Goal: Transaction & Acquisition: Download file/media

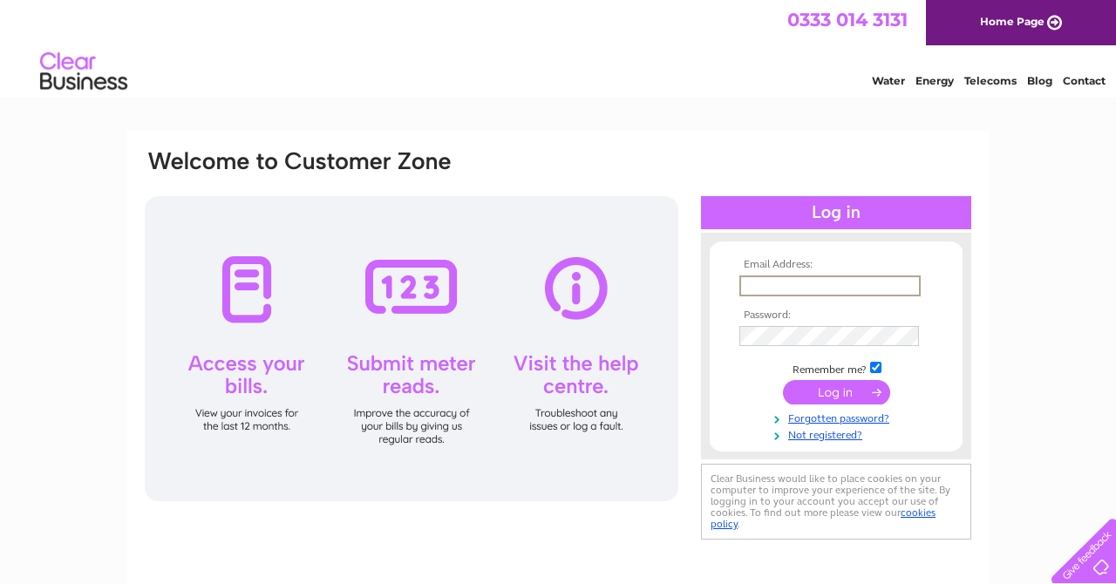
type input "[EMAIL_ADDRESS][DOMAIN_NAME]"
click at [852, 387] on input "submit" at bounding box center [836, 390] width 107 height 24
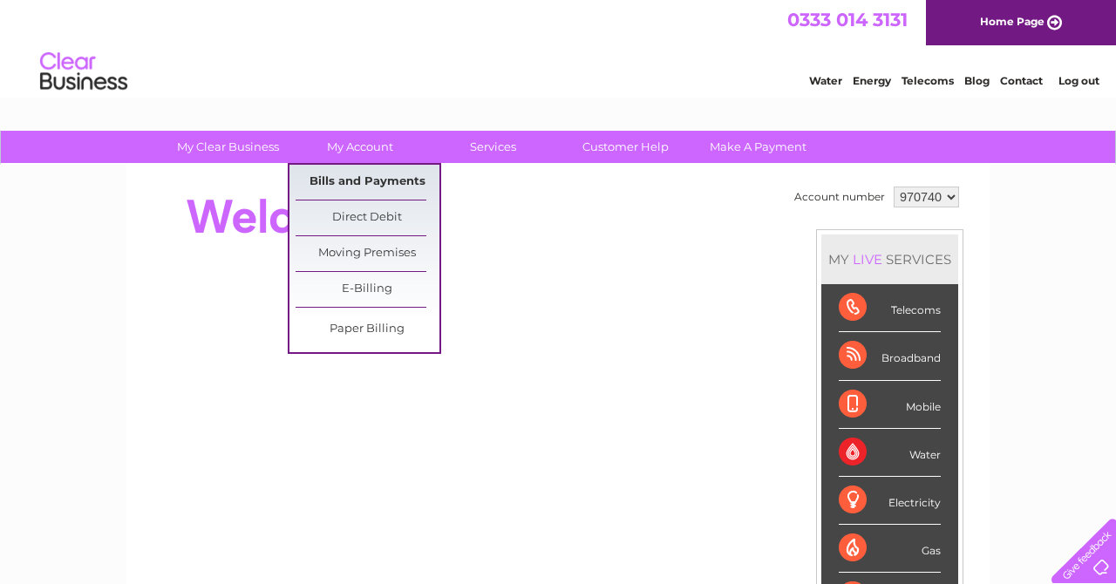
click at [368, 189] on link "Bills and Payments" at bounding box center [368, 182] width 144 height 35
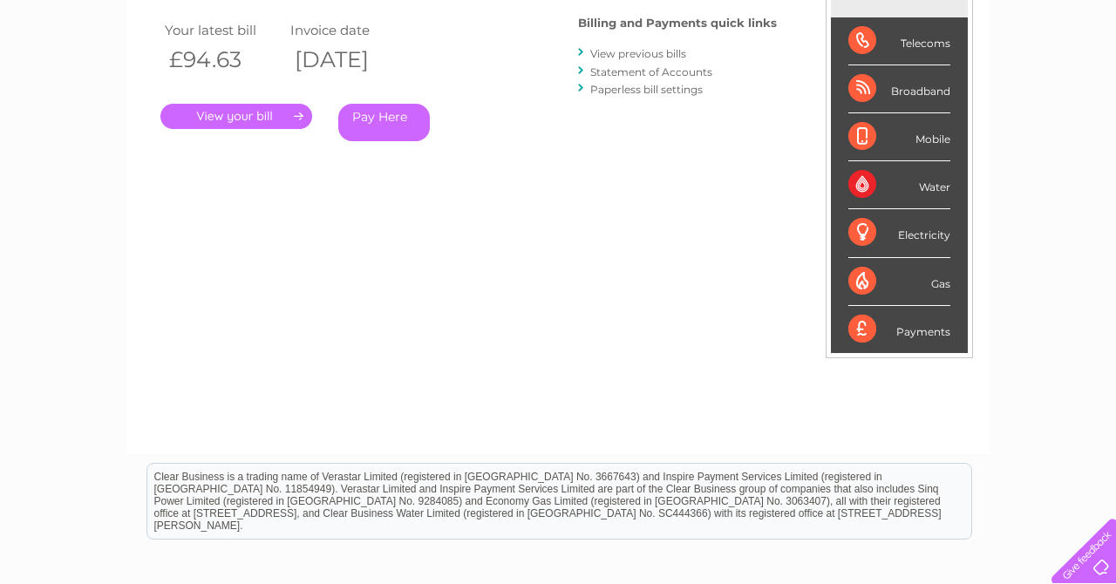
scroll to position [248, 0]
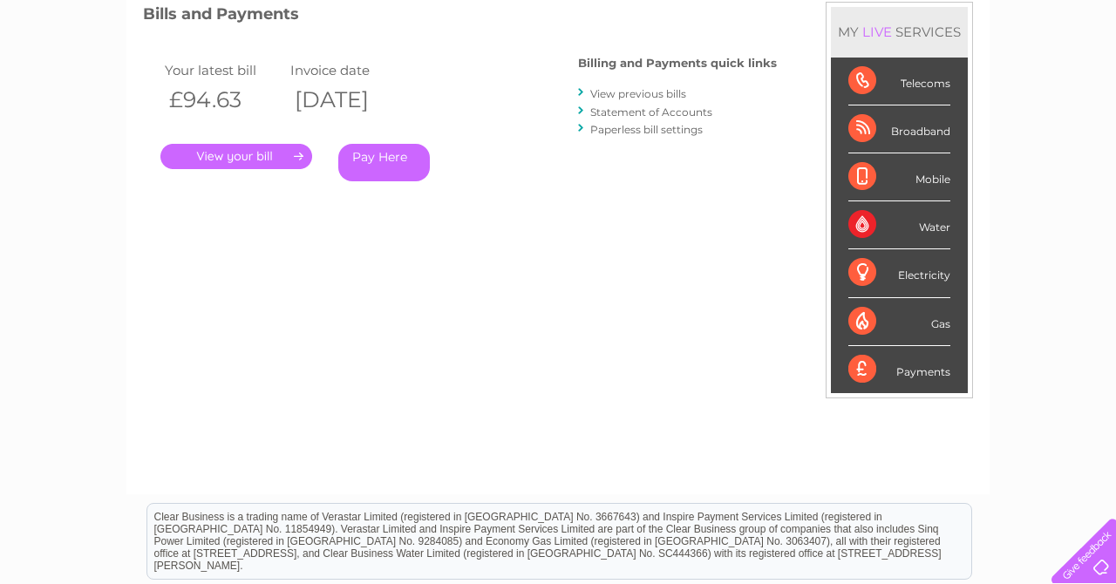
click at [644, 87] on link "View previous bills" at bounding box center [638, 93] width 96 height 13
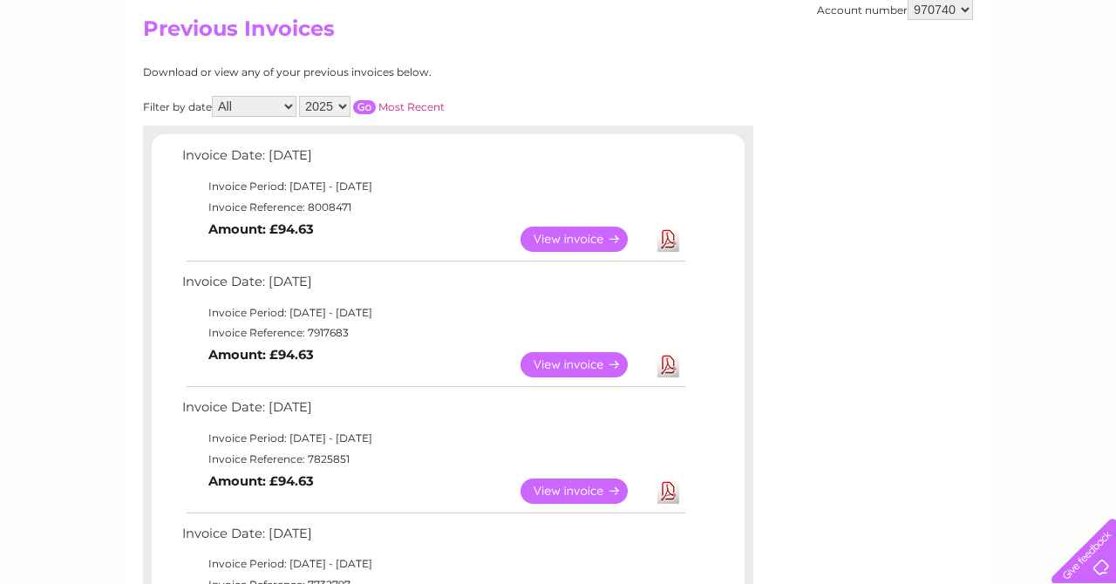
scroll to position [390, 0]
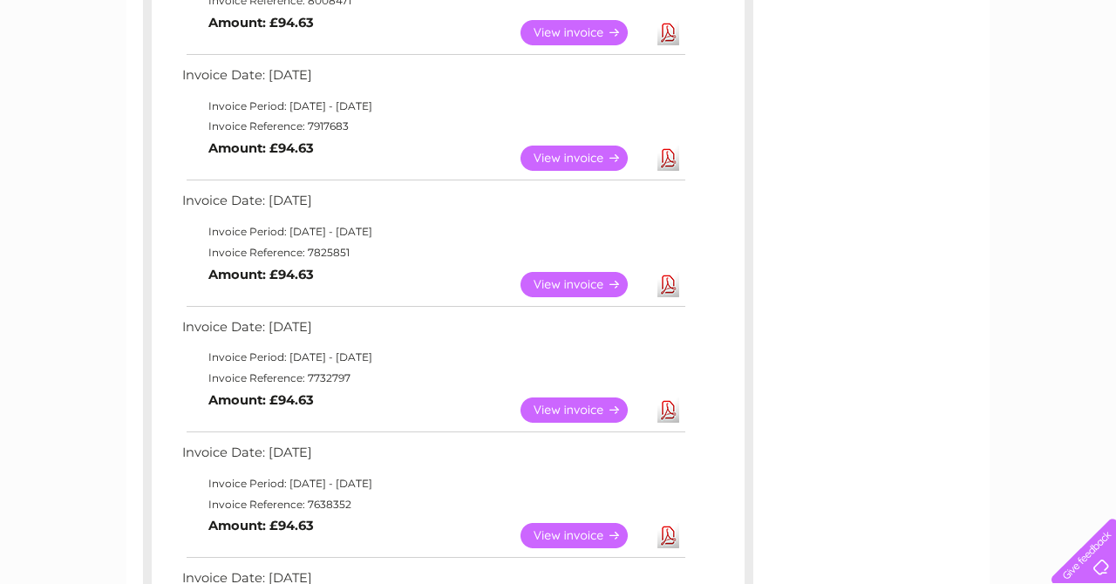
click at [672, 404] on link "Download" at bounding box center [668, 410] width 22 height 25
click at [668, 276] on link "Download" at bounding box center [668, 284] width 22 height 25
click at [670, 154] on link "Download" at bounding box center [668, 158] width 22 height 25
